Goal: Communication & Community: Answer question/provide support

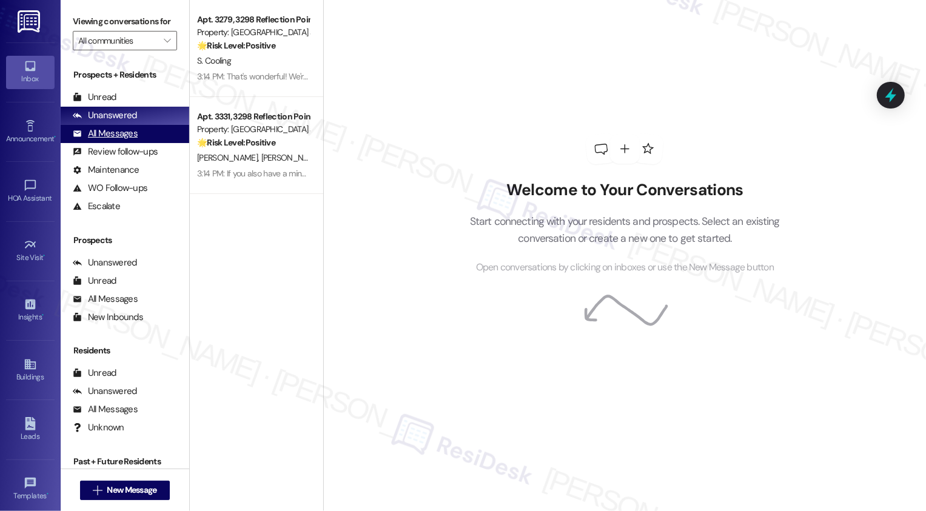
click at [129, 140] on div "All Messages" at bounding box center [105, 133] width 65 height 13
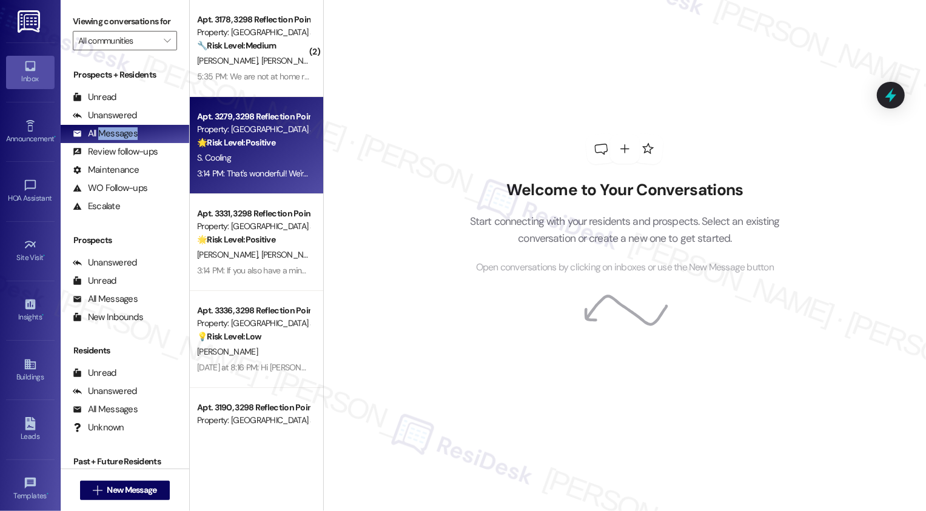
click at [247, 139] on strong "🌟 Risk Level: Positive" at bounding box center [236, 142] width 78 height 11
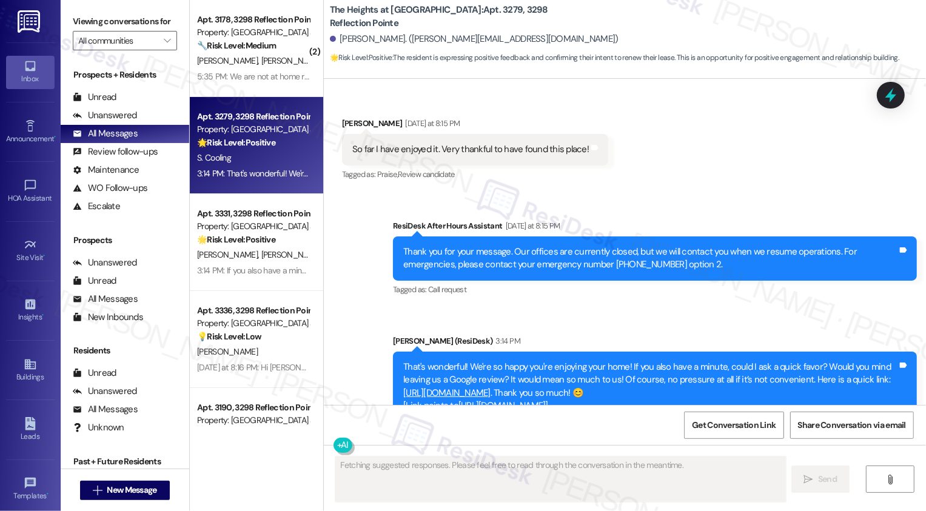
scroll to position [918, 0]
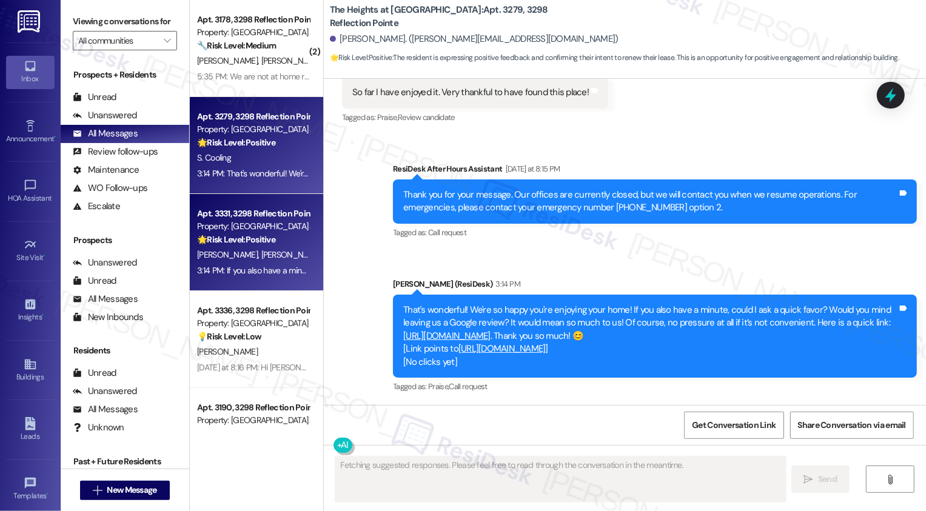
click at [262, 239] on strong "🌟 Risk Level: Positive" at bounding box center [236, 239] width 78 height 11
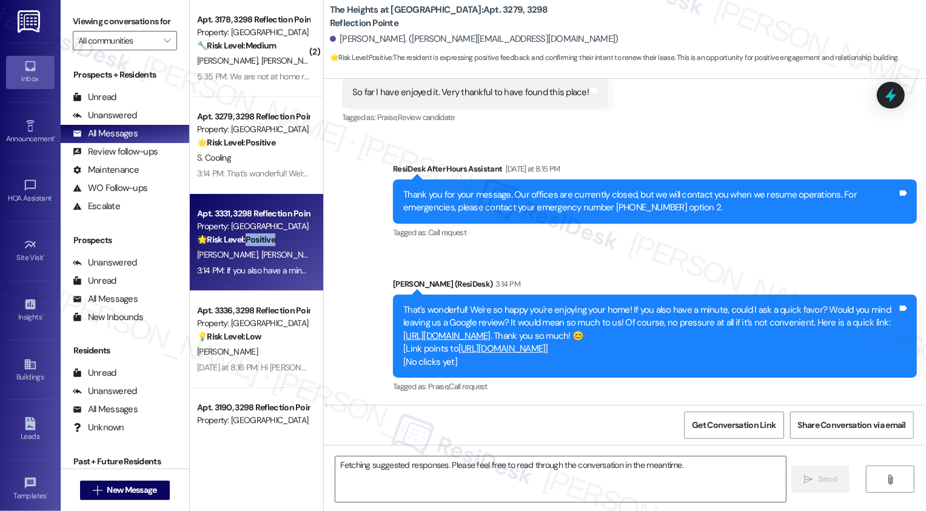
click at [262, 239] on strong "🌟 Risk Level: Positive" at bounding box center [236, 239] width 78 height 11
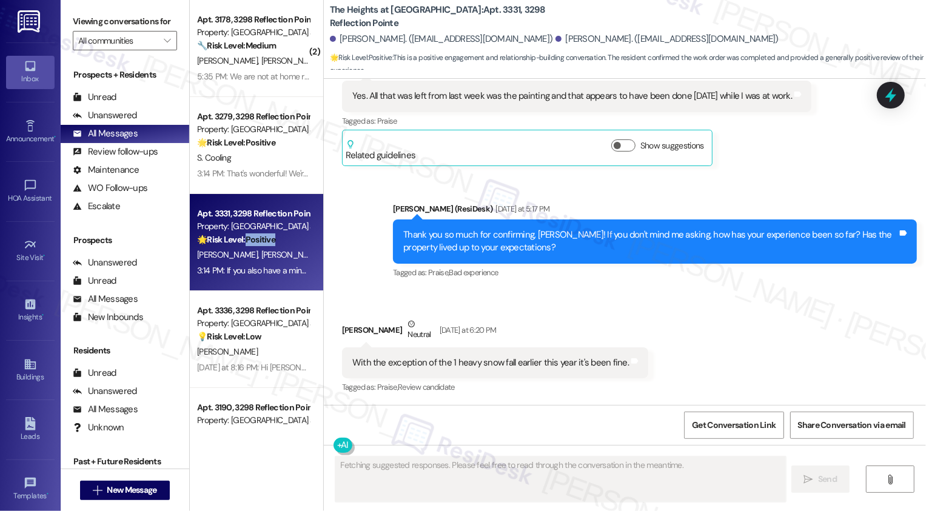
scroll to position [1033, 0]
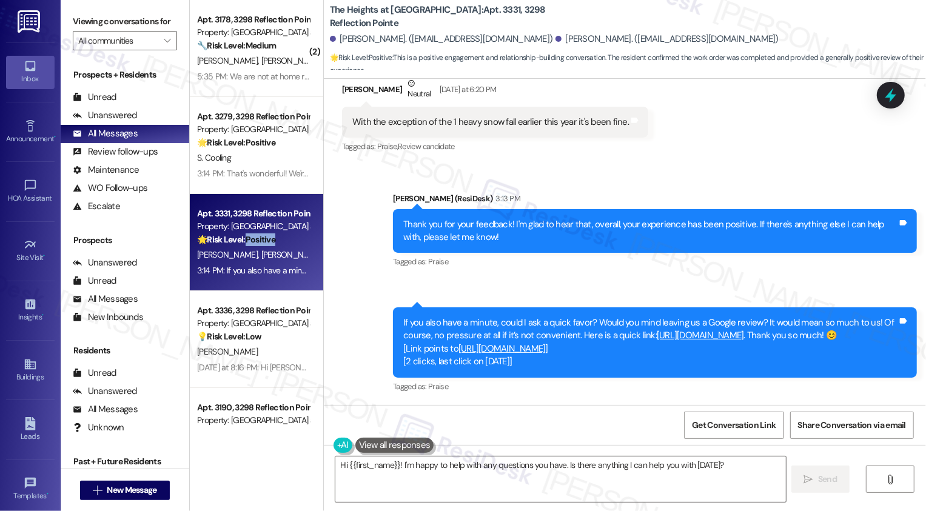
click at [546, 349] on link "[URL][DOMAIN_NAME]" at bounding box center [501, 348] width 87 height 12
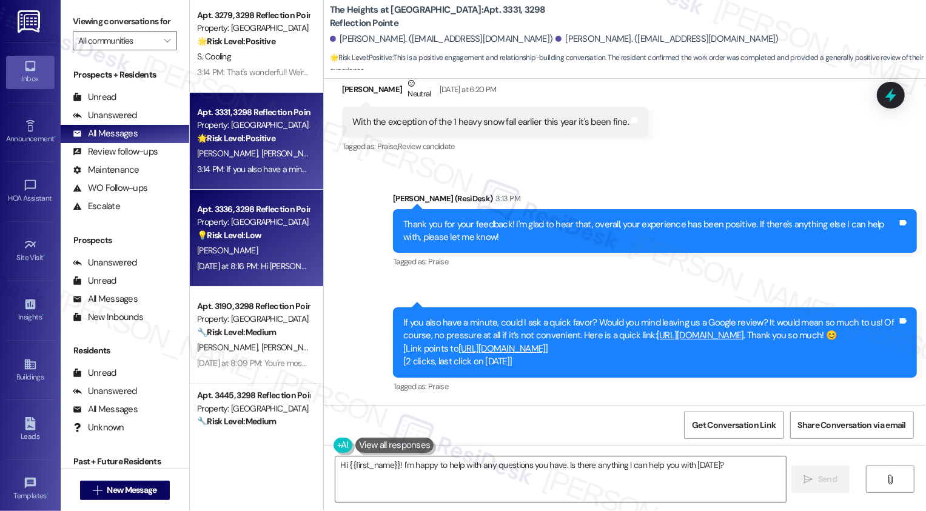
scroll to position [0, 0]
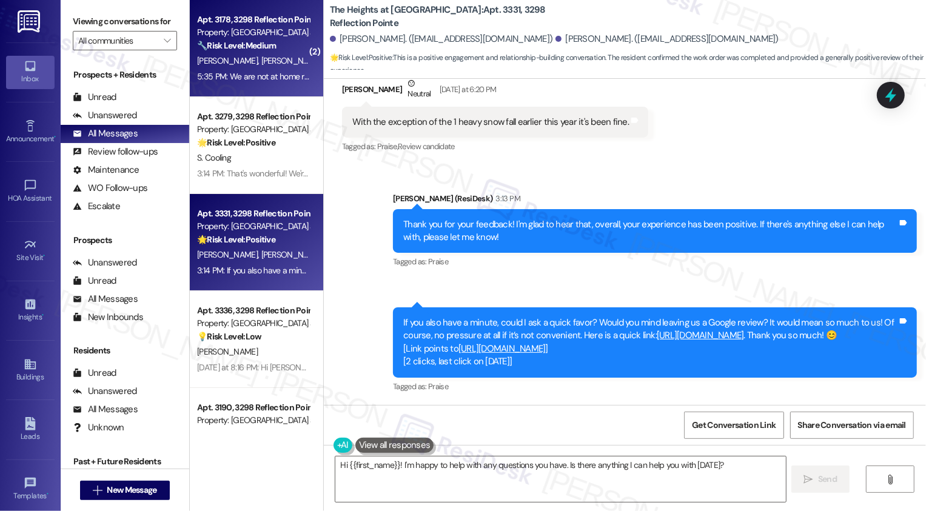
click at [267, 76] on div "5:35 PM: We are not at home right now can make visit [DATE] from 11am to 5pm 5:…" at bounding box center [335, 76] width 276 height 11
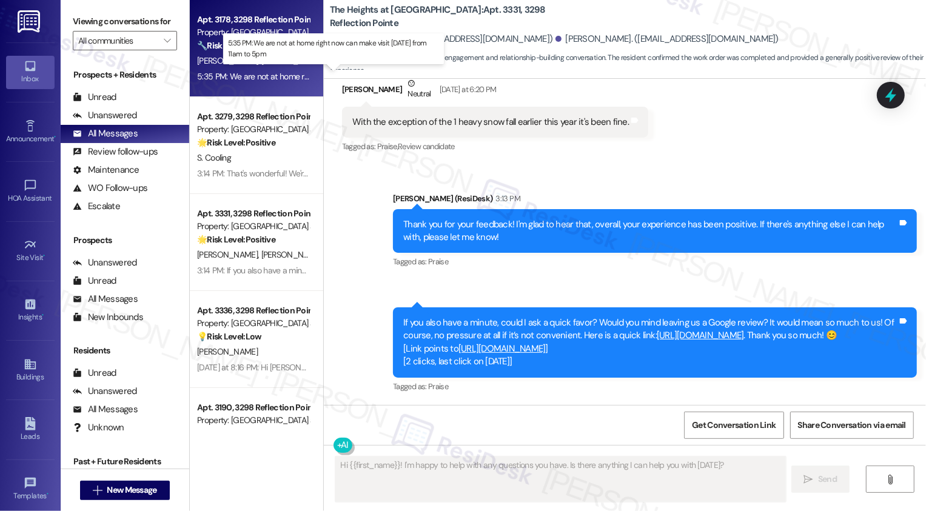
click at [267, 76] on div "5:35 PM: We are not at home right now can make visit [DATE] from 11am to 5pm 5:…" at bounding box center [335, 76] width 276 height 11
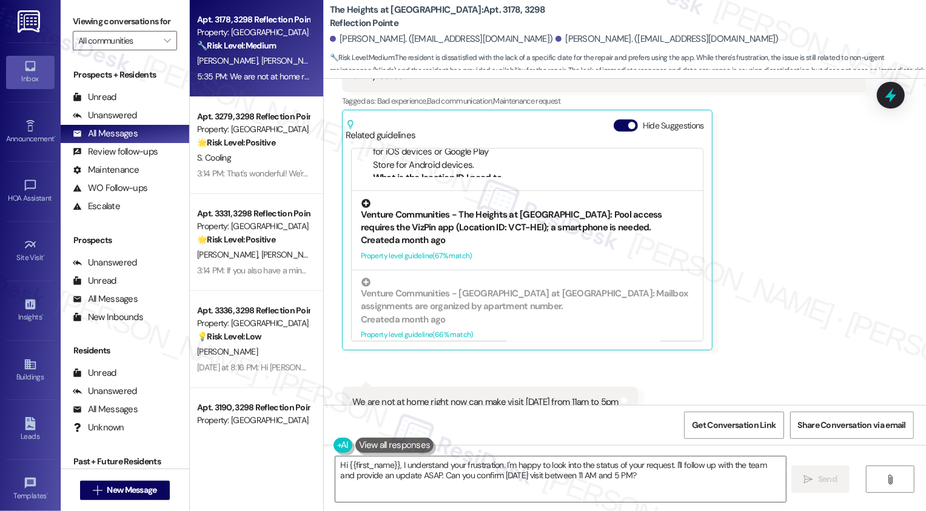
scroll to position [102, 0]
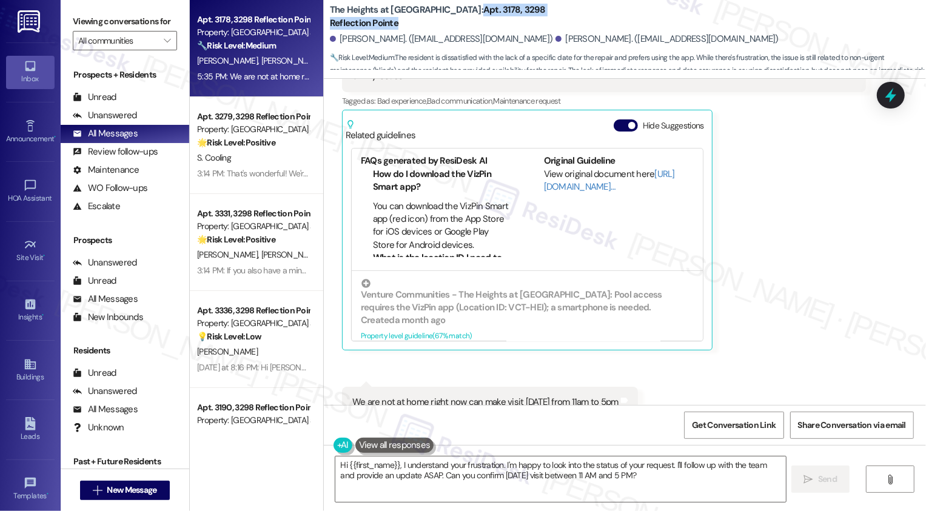
drag, startPoint x: 434, startPoint y: 17, endPoint x: 562, endPoint y: 22, distance: 128.0
click at [562, 22] on b "The Heights at [GEOGRAPHIC_DATA]: Apt. 3178, 3298 Reflection Pointe" at bounding box center [451, 17] width 242 height 26
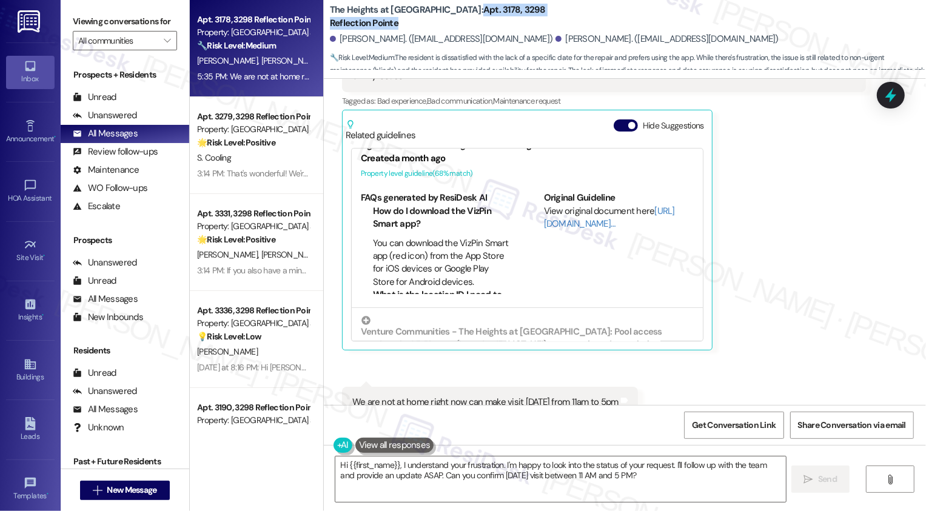
scroll to position [73, 0]
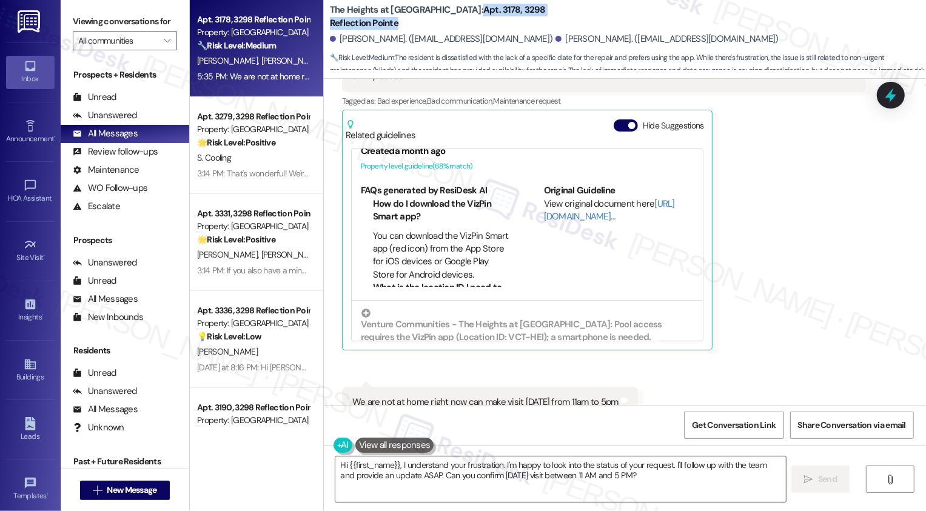
drag, startPoint x: 342, startPoint y: 361, endPoint x: 616, endPoint y: 369, distance: 274.7
click at [616, 387] on div "We are not at home right now can make visit [DATE] from 11am to 5pm Tags and no…" at bounding box center [490, 402] width 296 height 31
copy div "We are not at home right now can make visit [DATE] from 11am to 5pm"
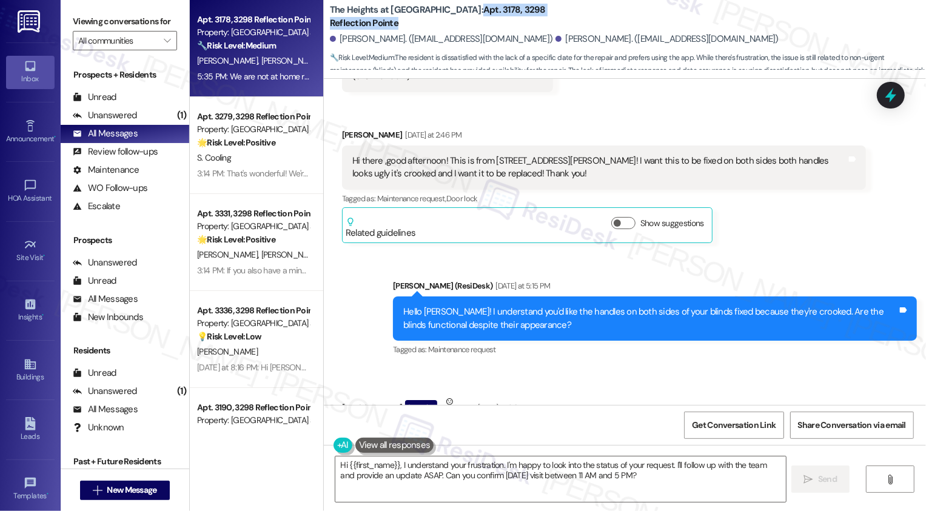
scroll to position [1229, 0]
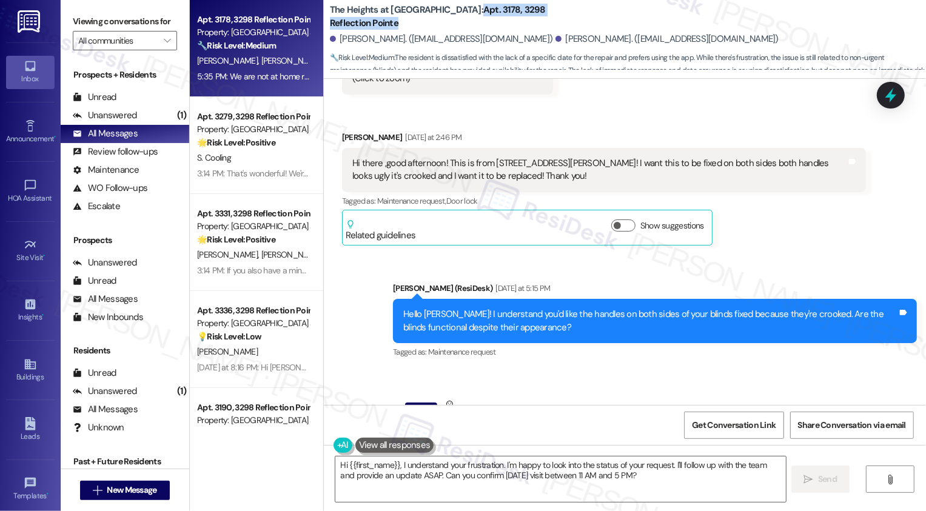
click at [778, 187] on div "[PERSON_NAME] [DATE] at 2:46 PM Hi there ,good afternoon! This is from [STREET_…" at bounding box center [604, 188] width 524 height 115
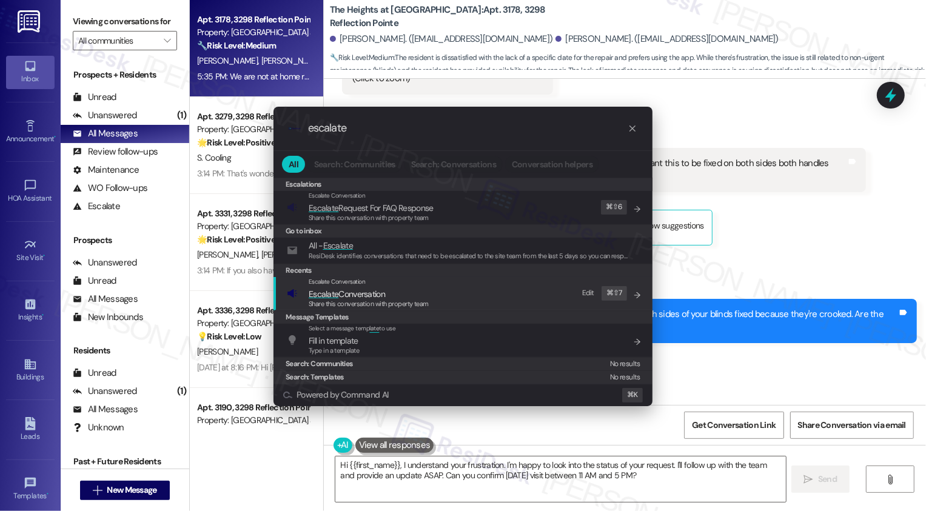
type input "escalate"
click at [348, 287] on span "Escalate Conversation" at bounding box center [347, 293] width 76 height 13
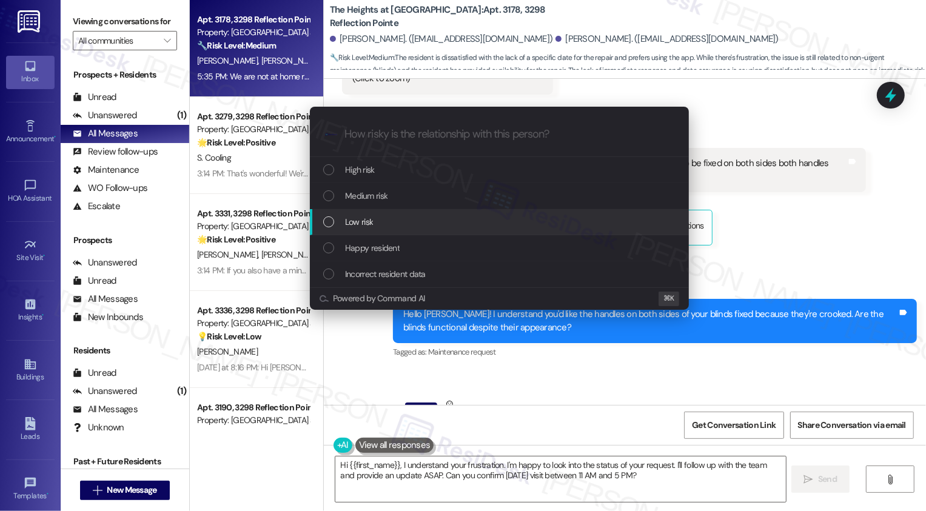
click at [378, 219] on div "Low risk" at bounding box center [500, 221] width 355 height 13
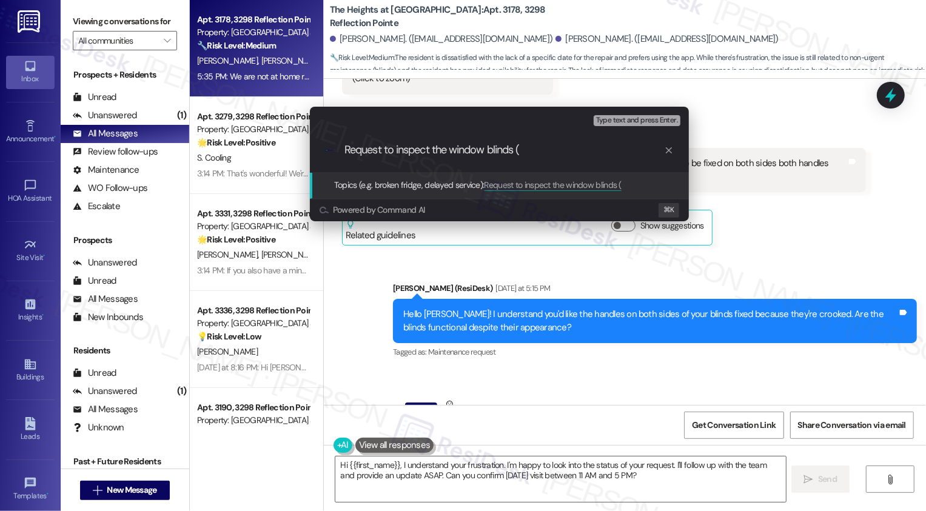
paste input "Work Order #66334 - 1"
type input "Request to inspect the window blinds (Work Order #66334 - 1 submitted by Reside…"
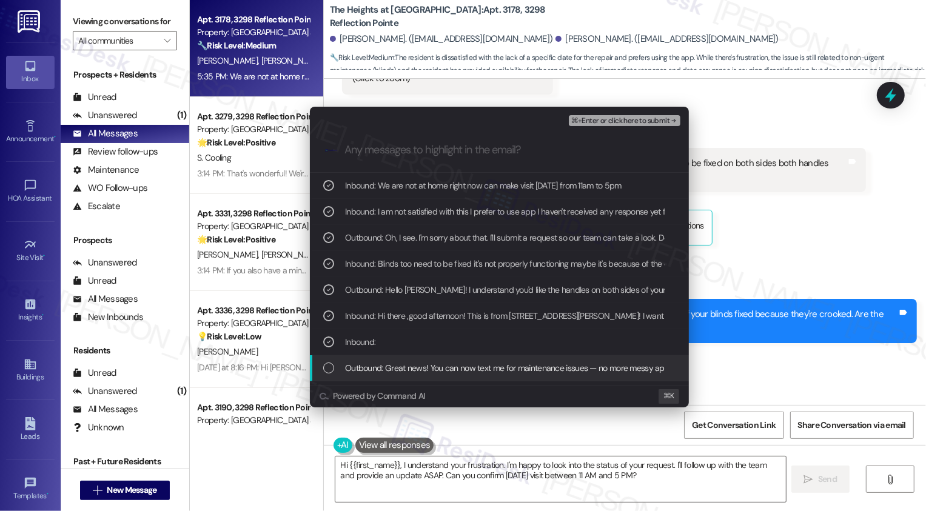
scroll to position [22, 0]
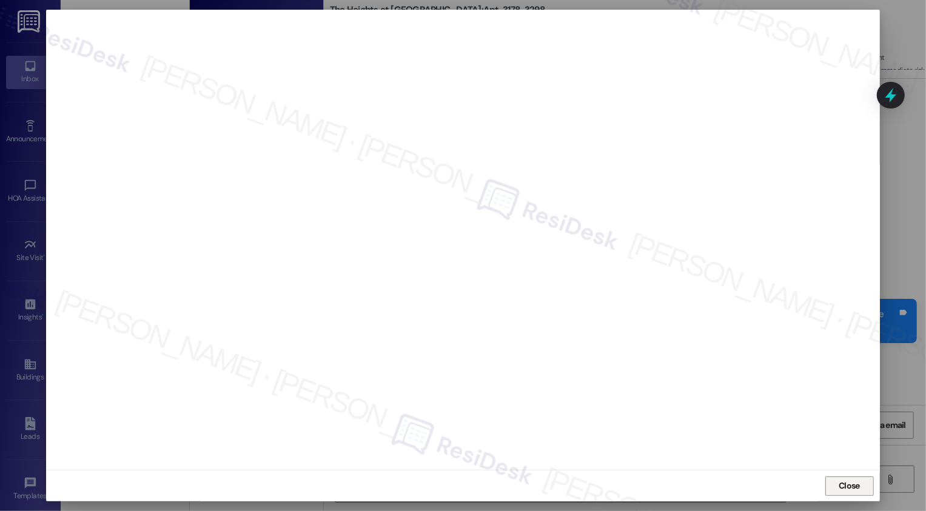
click at [825, 489] on button "Close" at bounding box center [849, 485] width 48 height 19
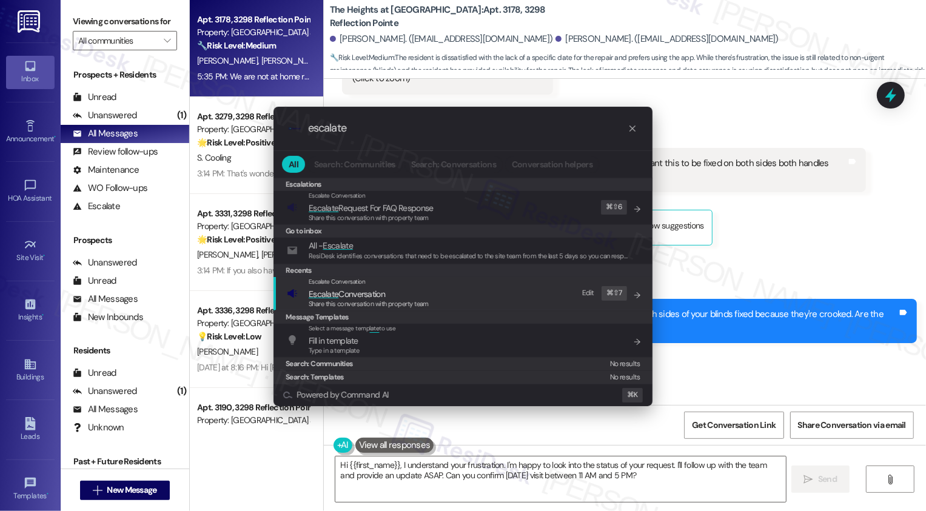
type input "escalate"
click at [370, 297] on span "Escalate Conversation" at bounding box center [347, 294] width 76 height 11
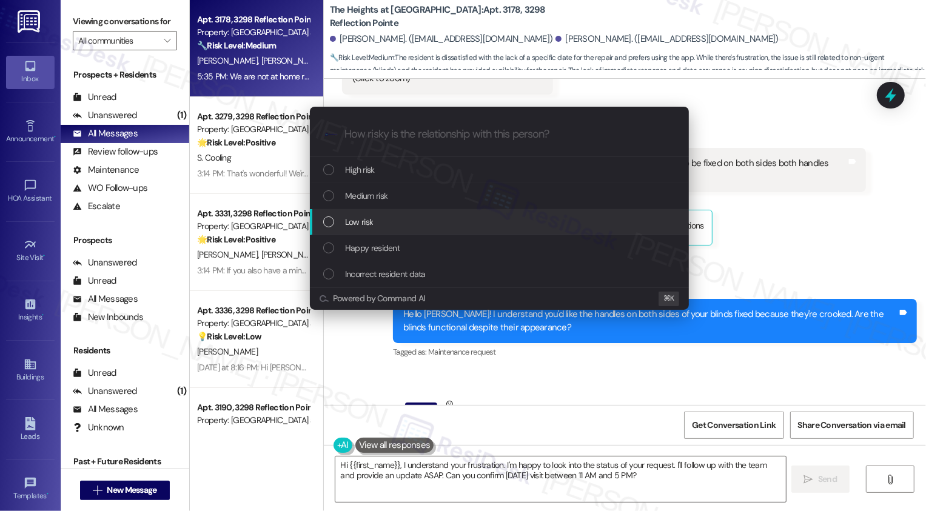
click at [375, 222] on div "Low risk" at bounding box center [500, 221] width 355 height 13
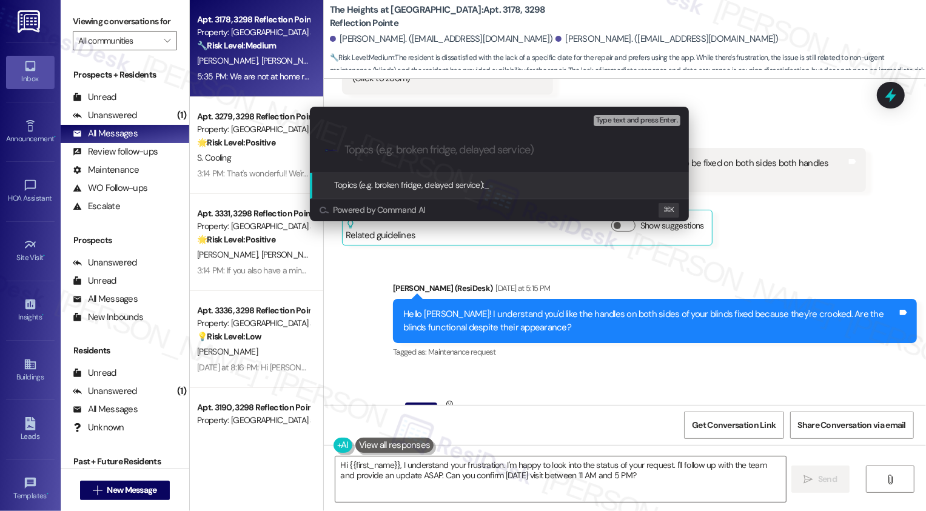
paste input "Request to inspect the window blinds (Work Order #66334 - 1 submitted by Reside…"
type input "Request to inspect the window blinds (Work Order #66334 - 1 submitted by Reside…"
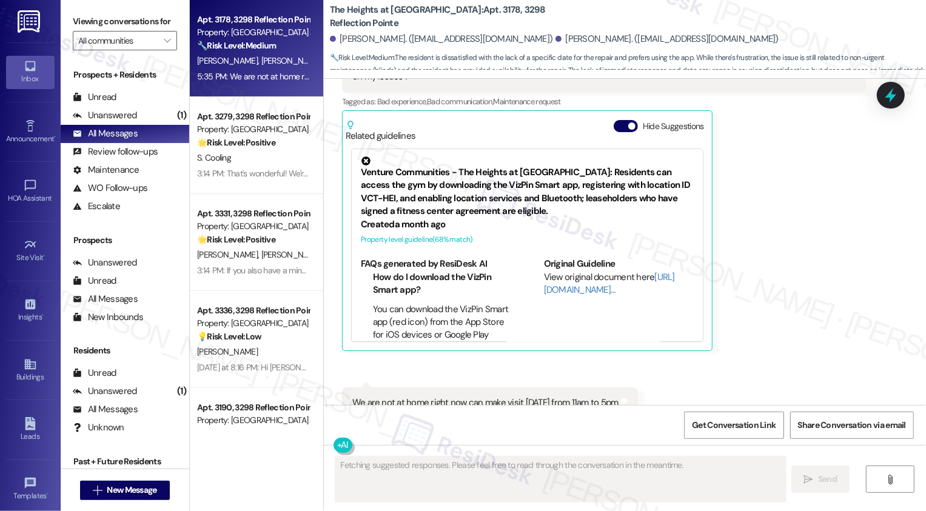
scroll to position [1977, 0]
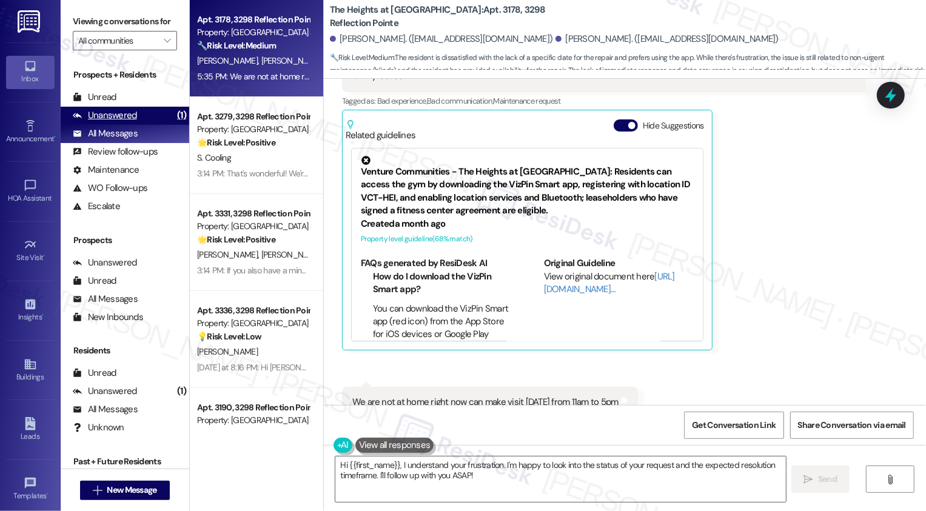
click at [153, 125] on div "Unanswered (1)" at bounding box center [125, 116] width 129 height 18
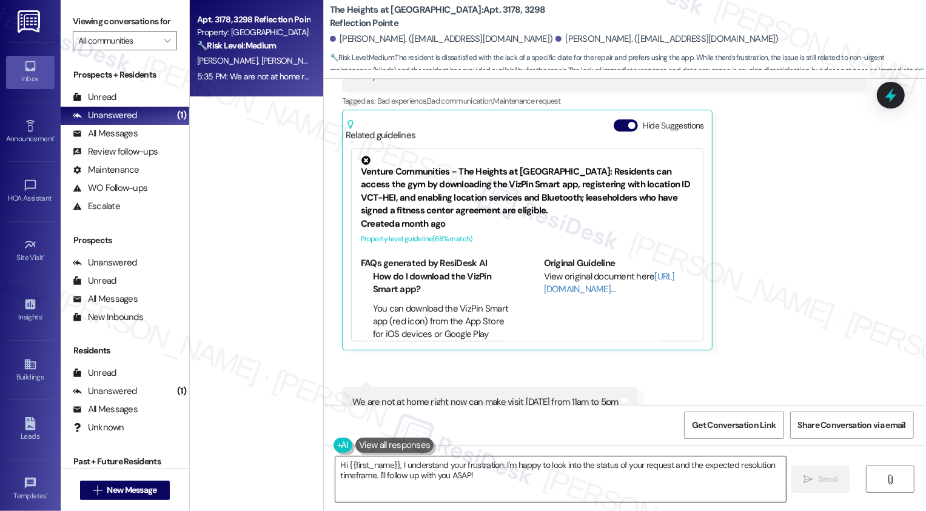
click at [398, 472] on textarea "Hi {{first_name}}, I understand your frustration. I'm happy to look into the st…" at bounding box center [560, 478] width 450 height 45
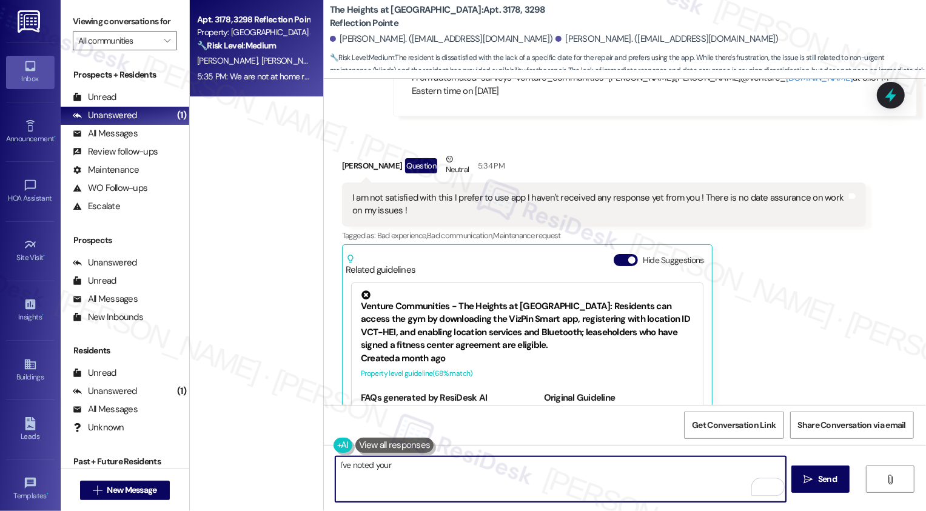
scroll to position [1815, 0]
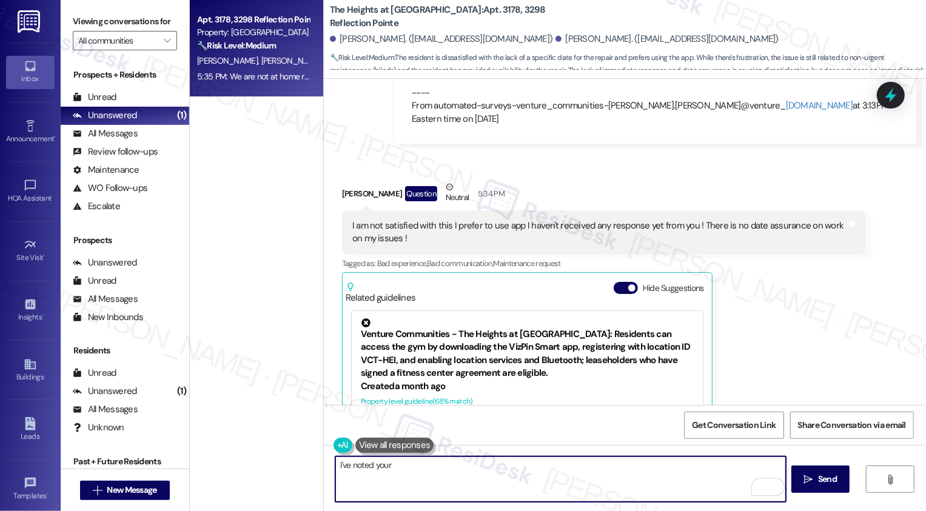
click at [346, 181] on div "[PERSON_NAME] Question Neutral 5:34 PM" at bounding box center [604, 196] width 524 height 30
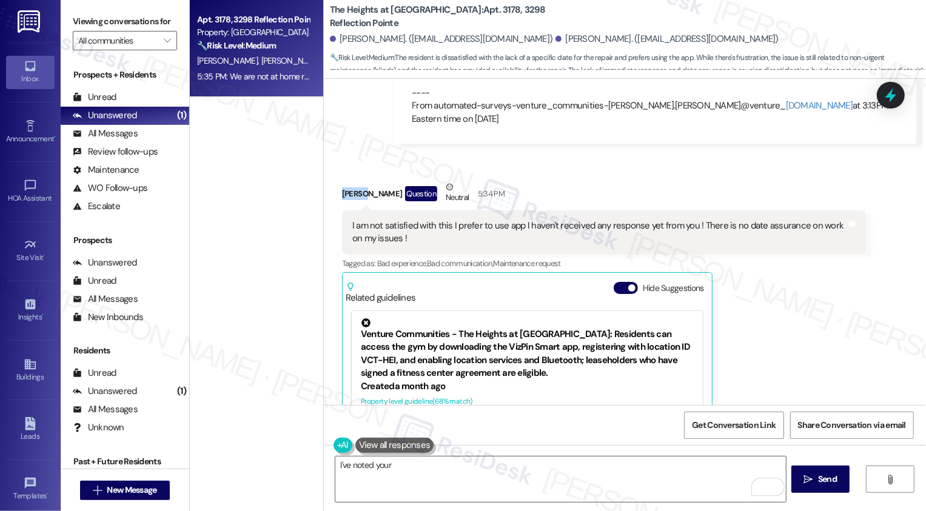
copy div "Sachin"
click at [412, 461] on textarea "I've noted your" at bounding box center [560, 478] width 450 height 45
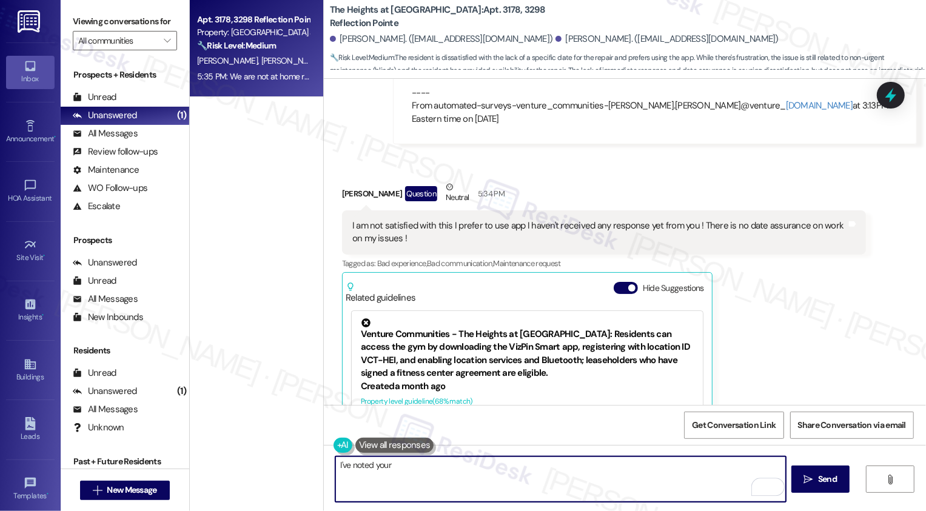
paste textarea "Sachin"
click at [388, 465] on textarea "I've noted your Sachin" at bounding box center [560, 478] width 450 height 45
click at [452, 462] on textarea "I've noted your availability, Sachin! The team will provide more updates on the…" at bounding box center [560, 478] width 450 height 45
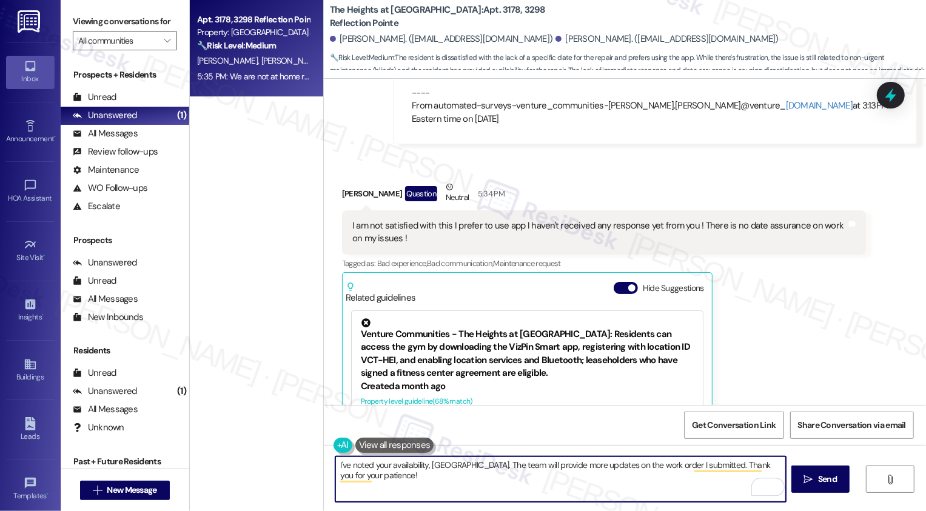
click at [342, 464] on textarea "I've noted your availability, [GEOGRAPHIC_DATA]. The team will provide more upd…" at bounding box center [560, 478] width 450 height 45
type textarea "I've just noted your availability, Sachin. The team will provide more updates o…"
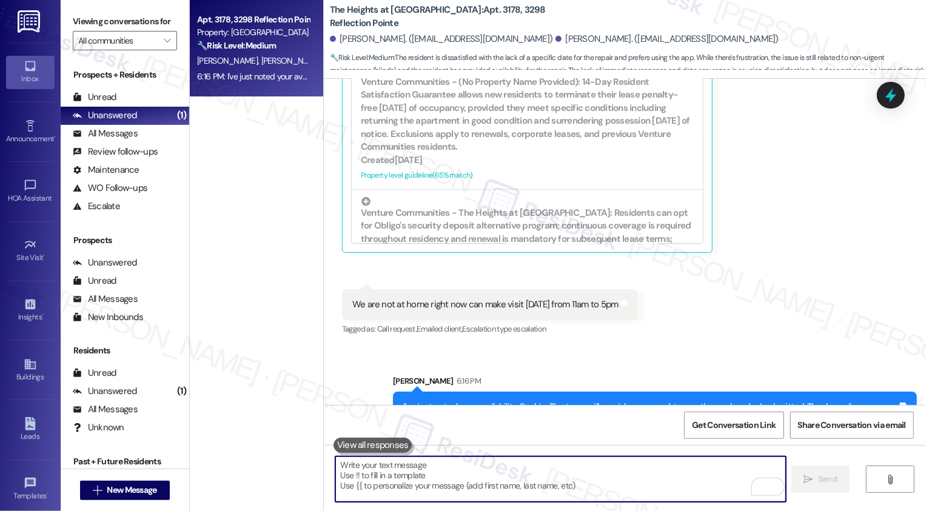
scroll to position [377, 0]
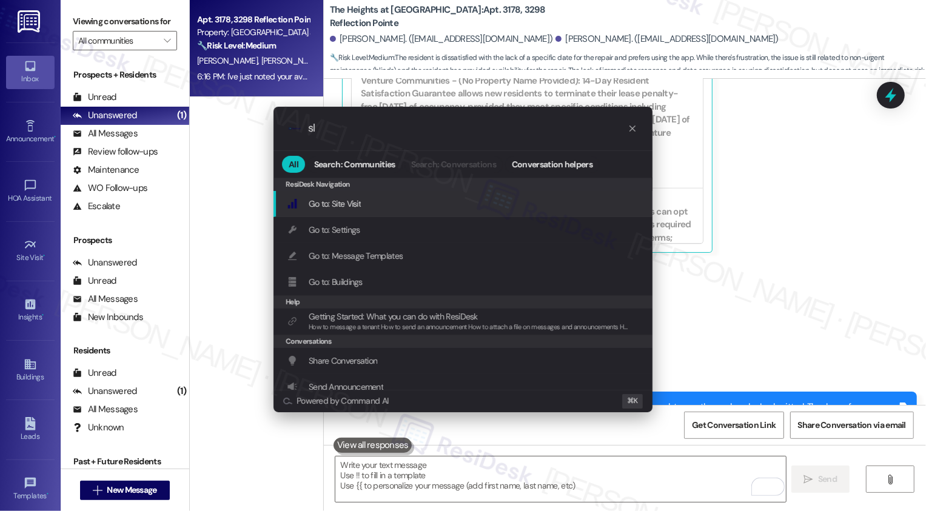
type input "sla"
